Goal: Task Accomplishment & Management: Manage account settings

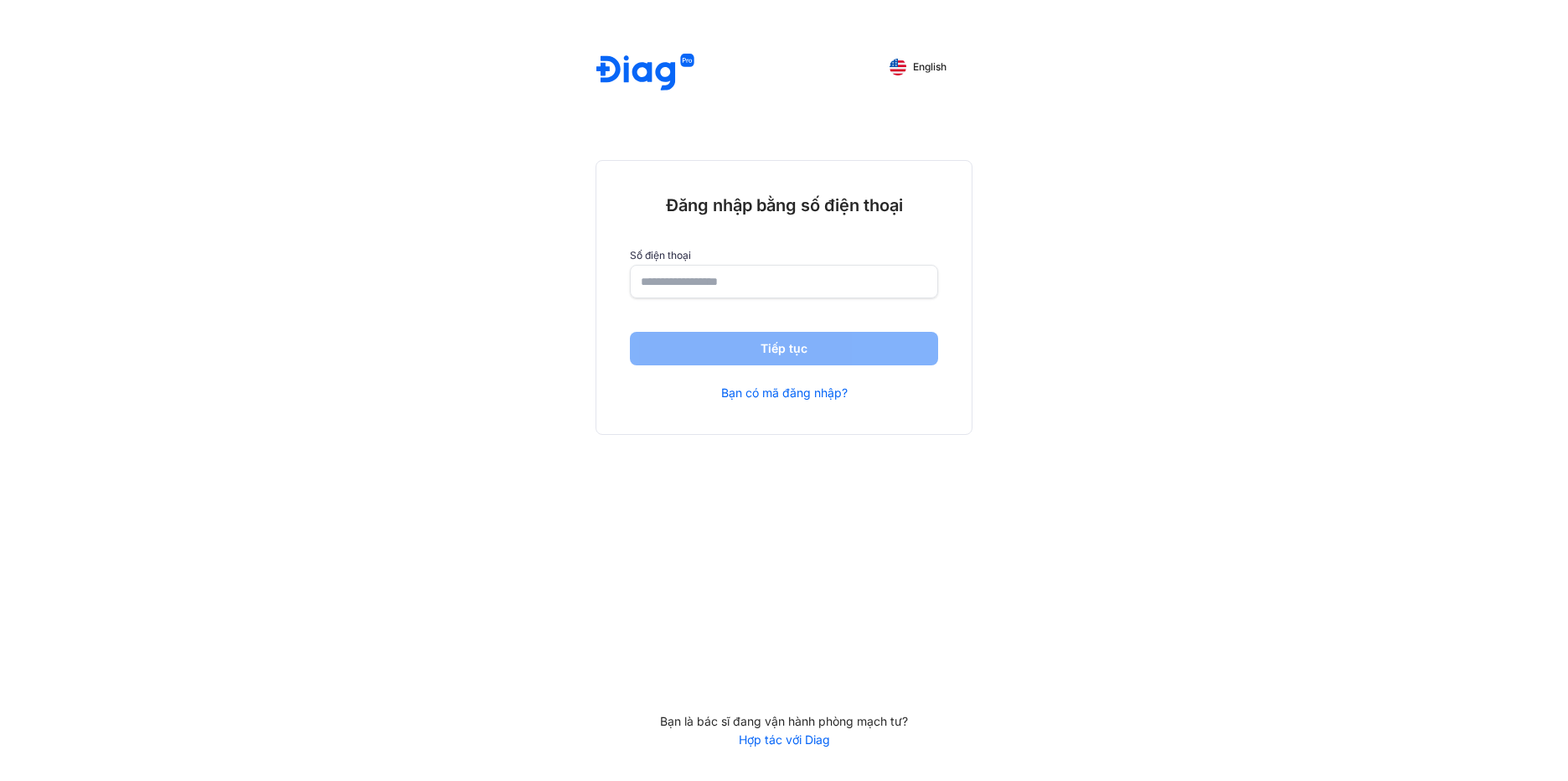
click at [763, 300] on div "Đăng nhập bằng số điện thoại Số điện thoại Tiếp tục Bạn có mã đăng nhập?" at bounding box center [784, 297] width 376 height 273
click at [759, 289] on input "number" at bounding box center [784, 281] width 287 height 30
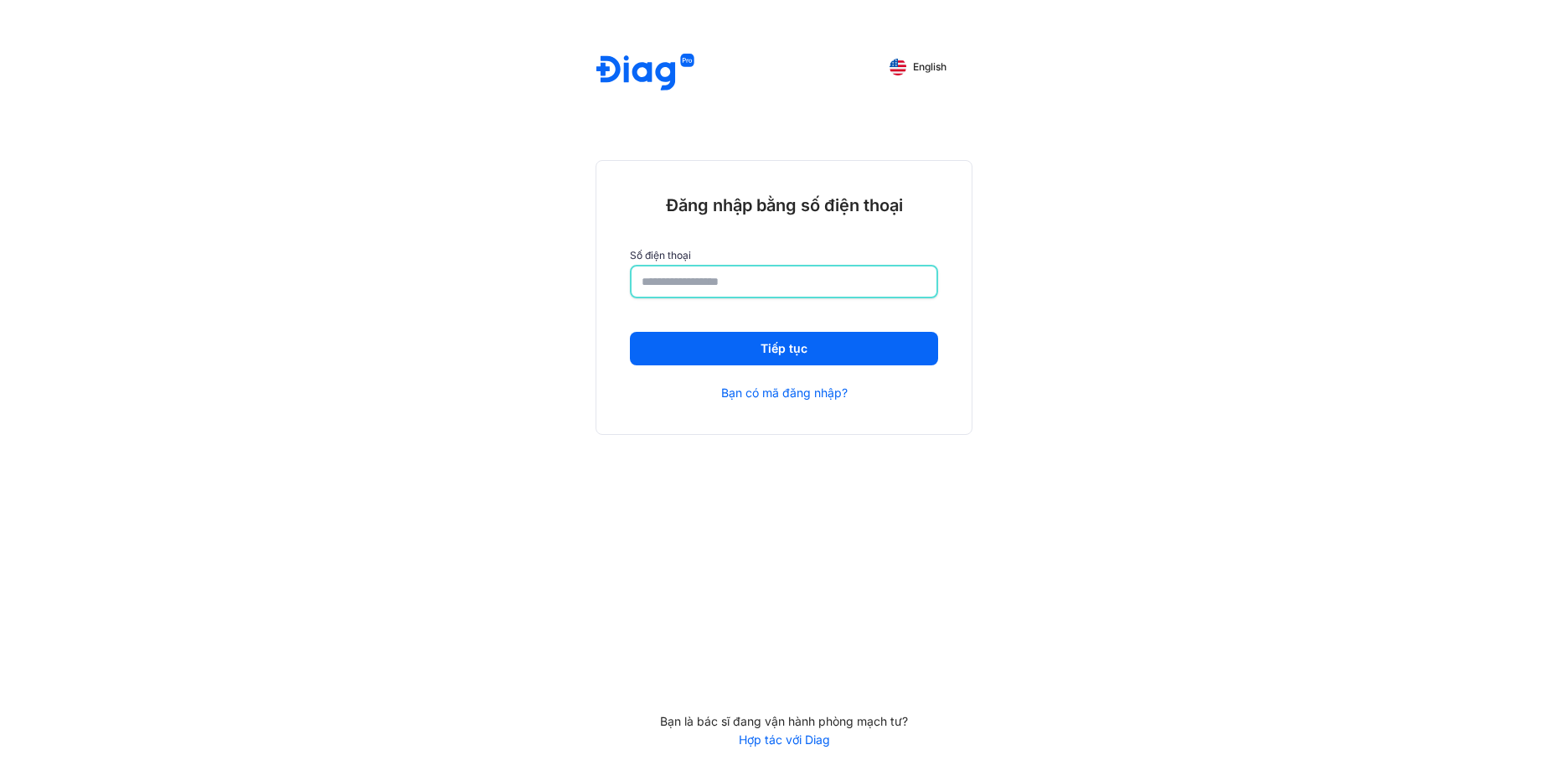
type input "**********"
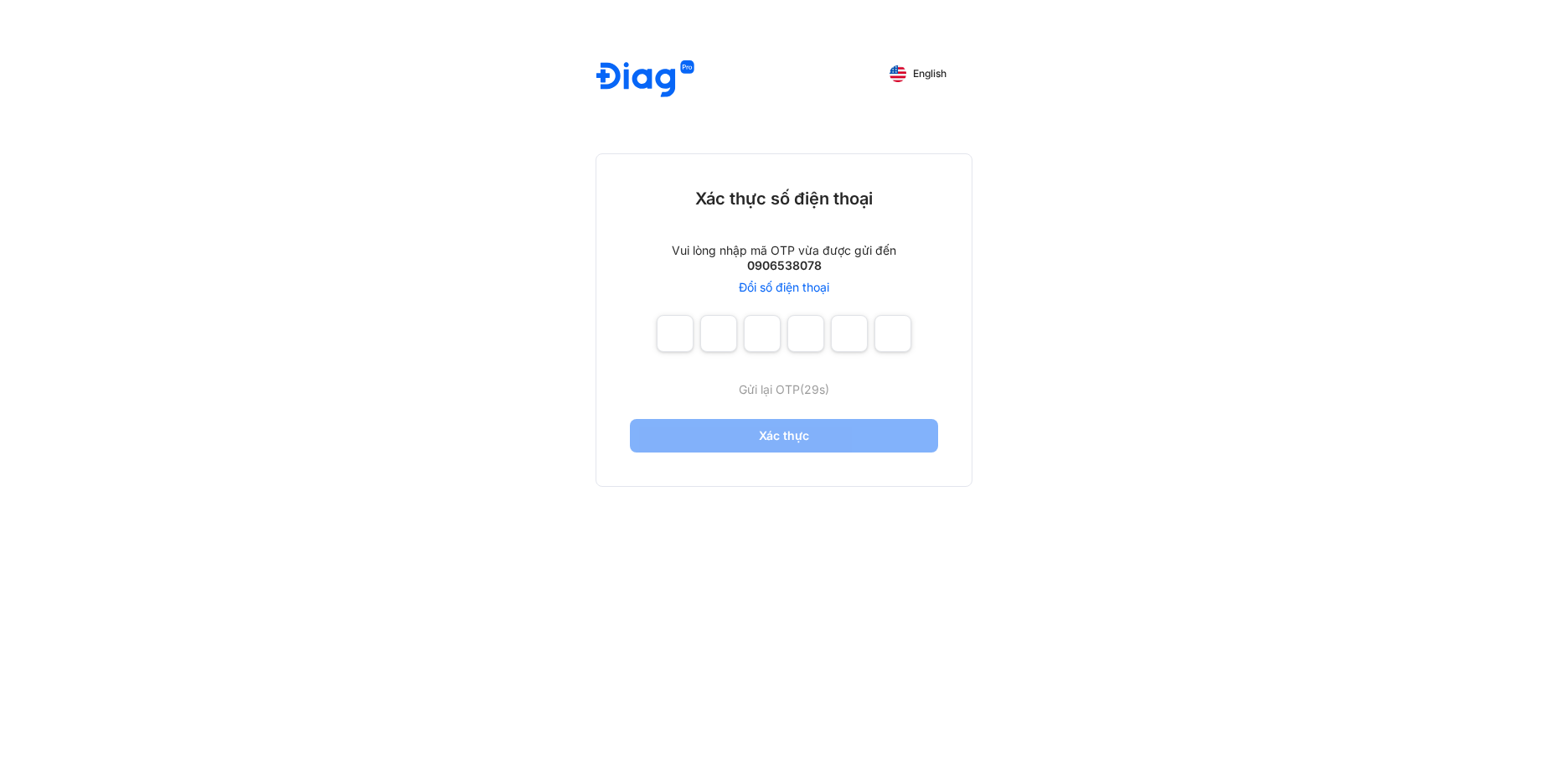
click at [677, 359] on div "Gửi lại OTP (29s)" at bounding box center [784, 356] width 255 height 84
click at [683, 339] on input "number" at bounding box center [676, 333] width 37 height 37
type input "*"
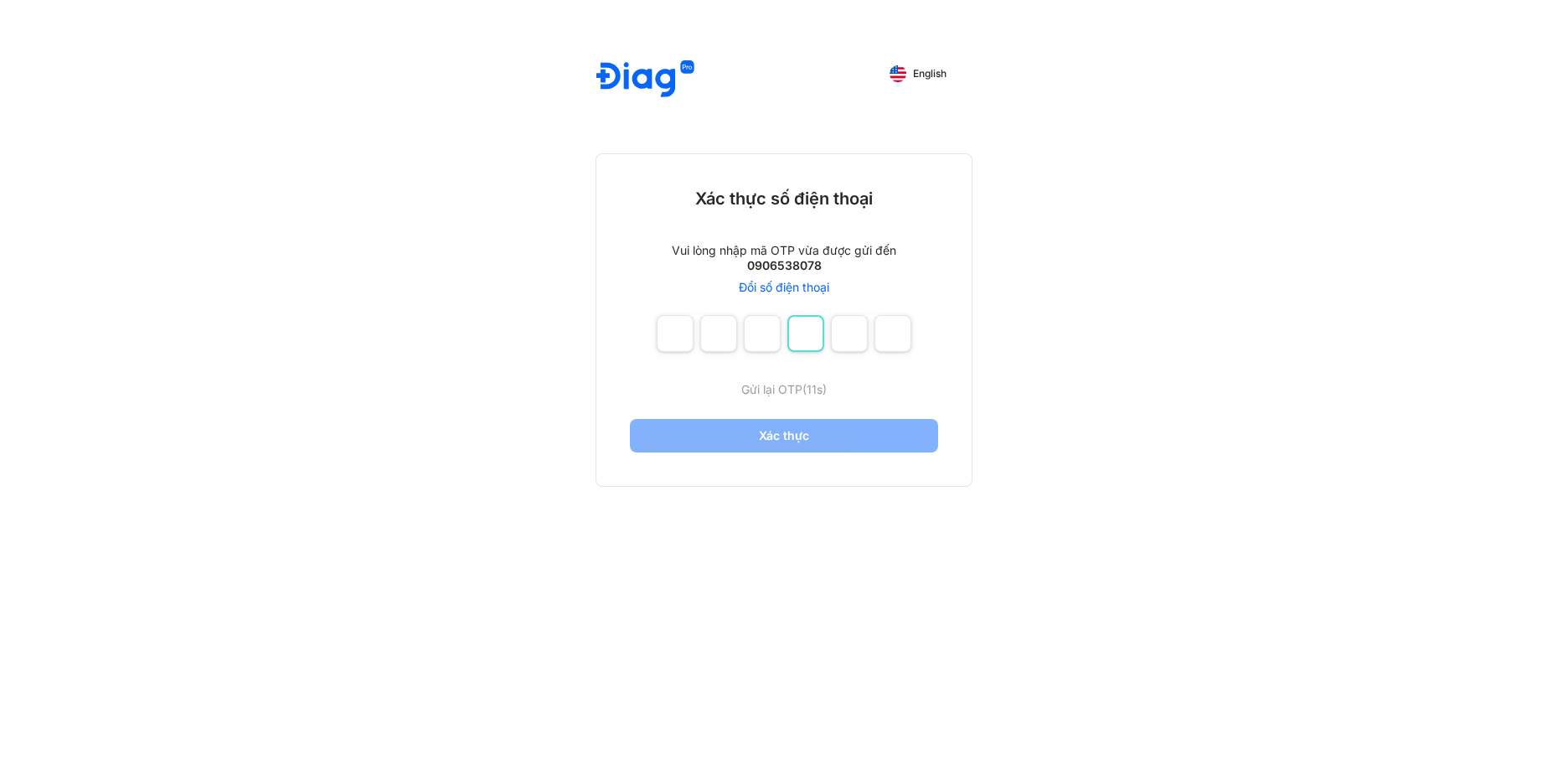
type input "*"
